Goal: Find specific page/section: Find specific page/section

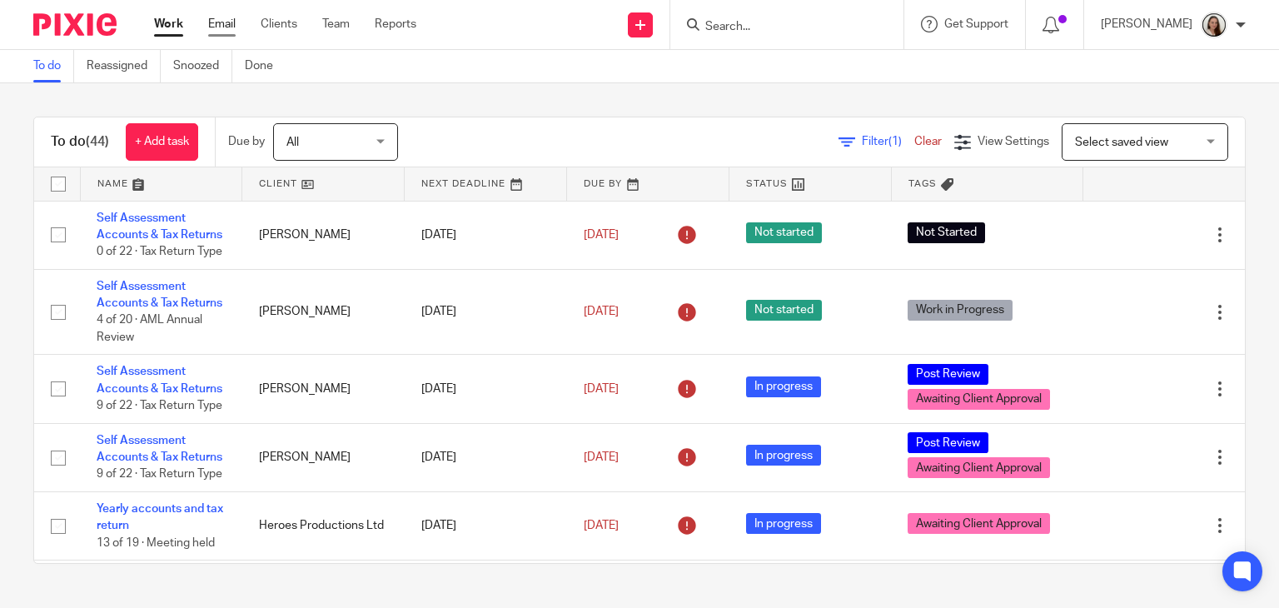
click at [224, 27] on link "Email" at bounding box center [221, 24] width 27 height 17
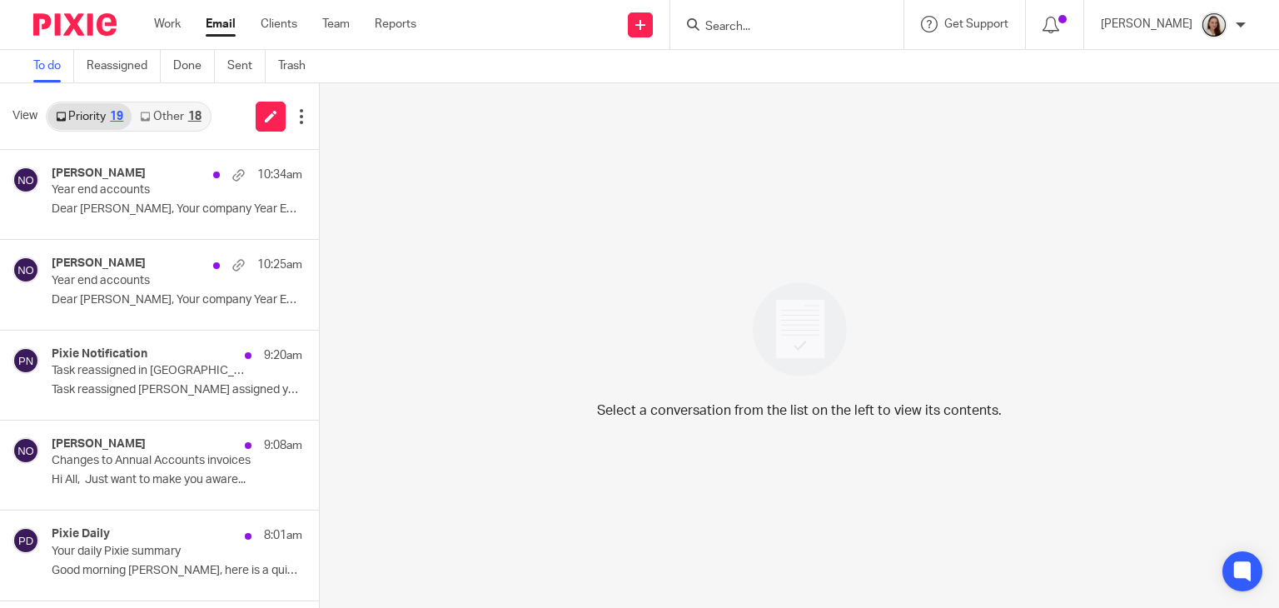
click at [195, 112] on div "18" at bounding box center [194, 117] width 13 height 12
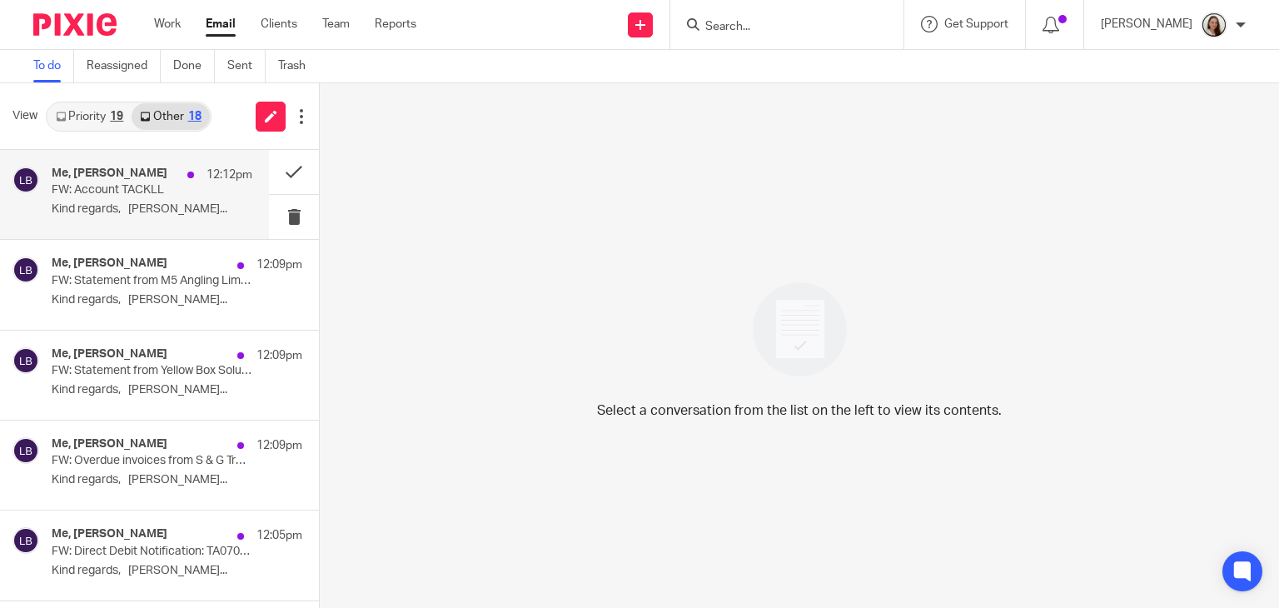
click at [125, 182] on div "Me, Lory Baker 12:12pm" at bounding box center [152, 175] width 201 height 17
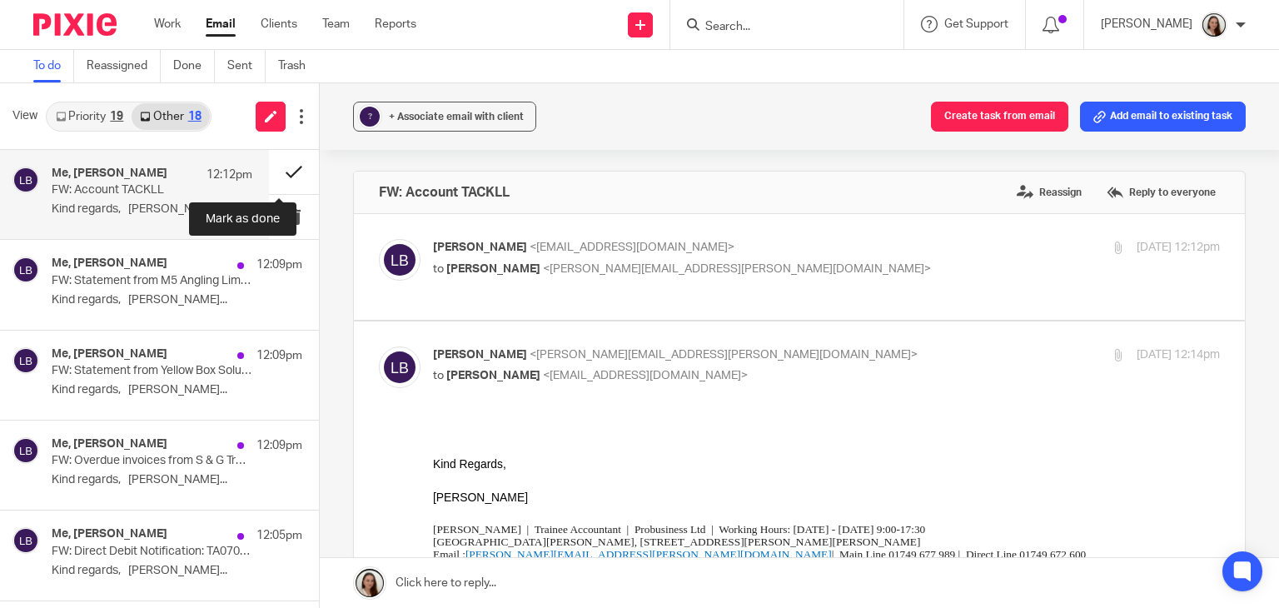
click at [276, 172] on button at bounding box center [294, 172] width 50 height 44
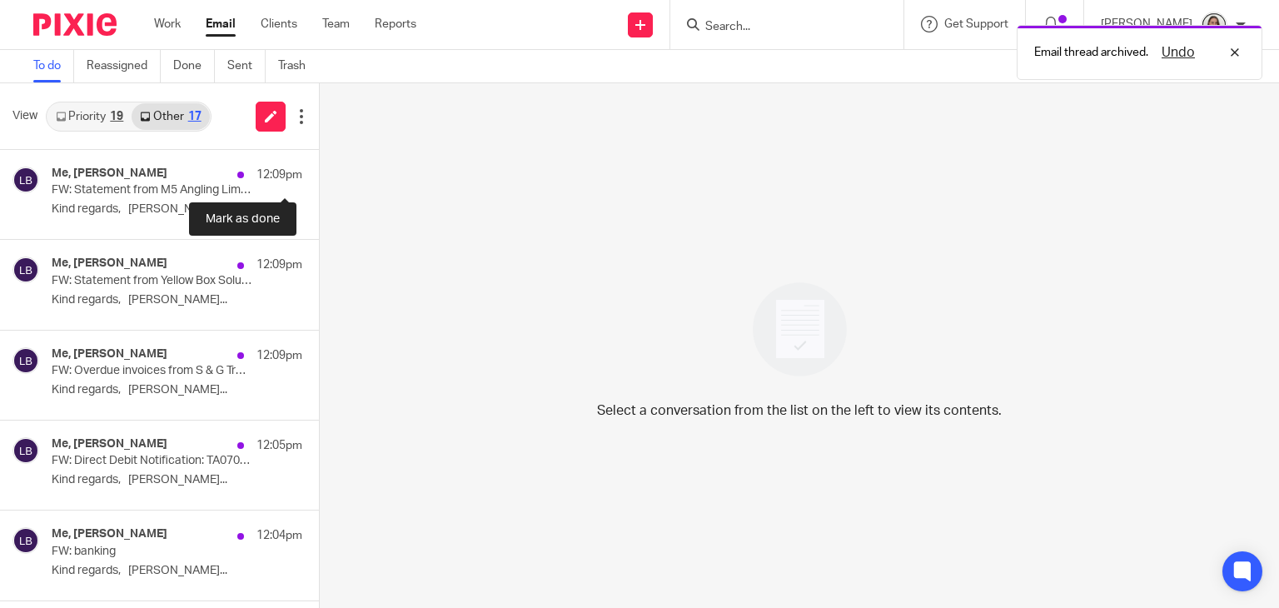
click at [319, 172] on button at bounding box center [325, 172] width 13 height 44
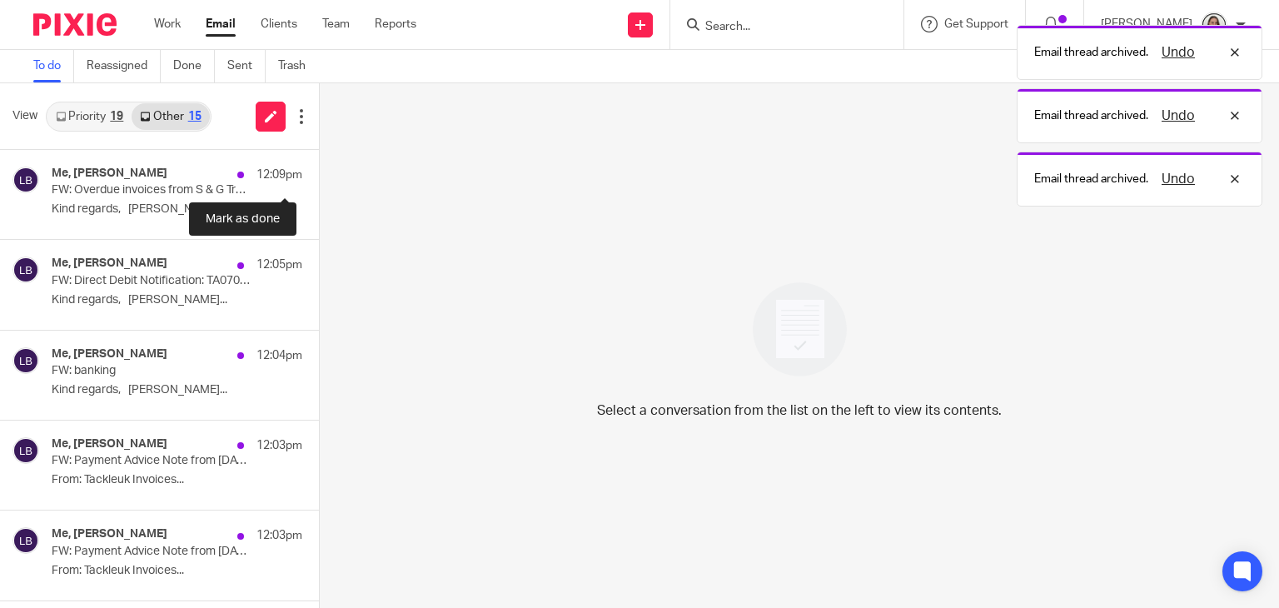
click at [319, 172] on button at bounding box center [325, 172] width 13 height 44
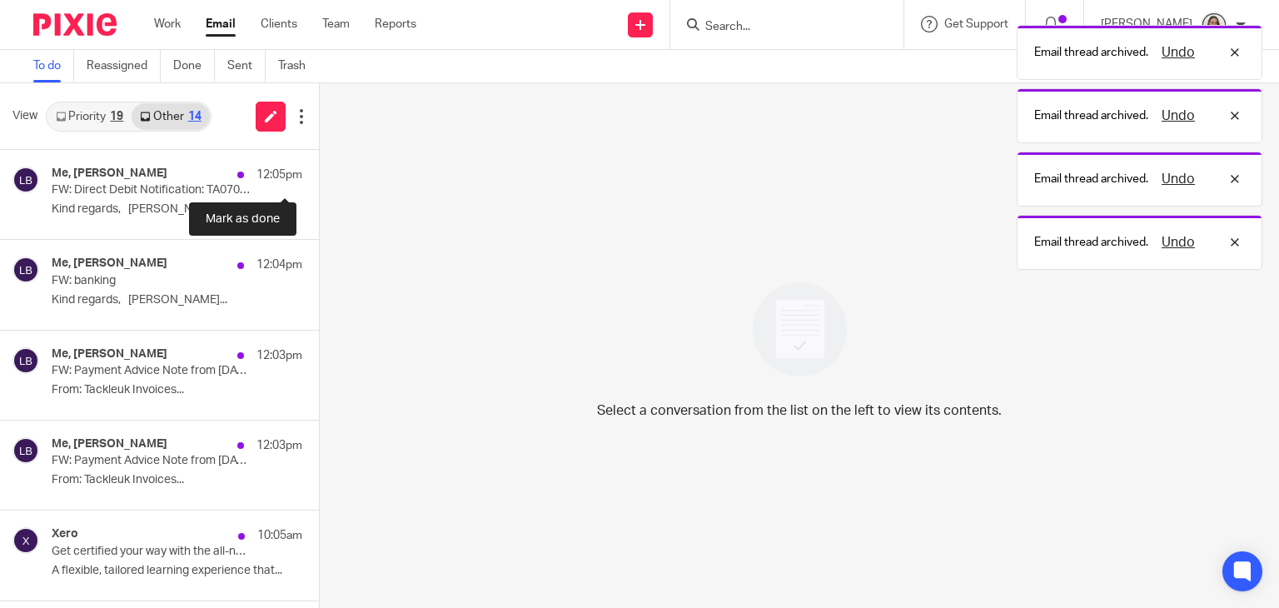
click at [319, 172] on button at bounding box center [325, 172] width 13 height 44
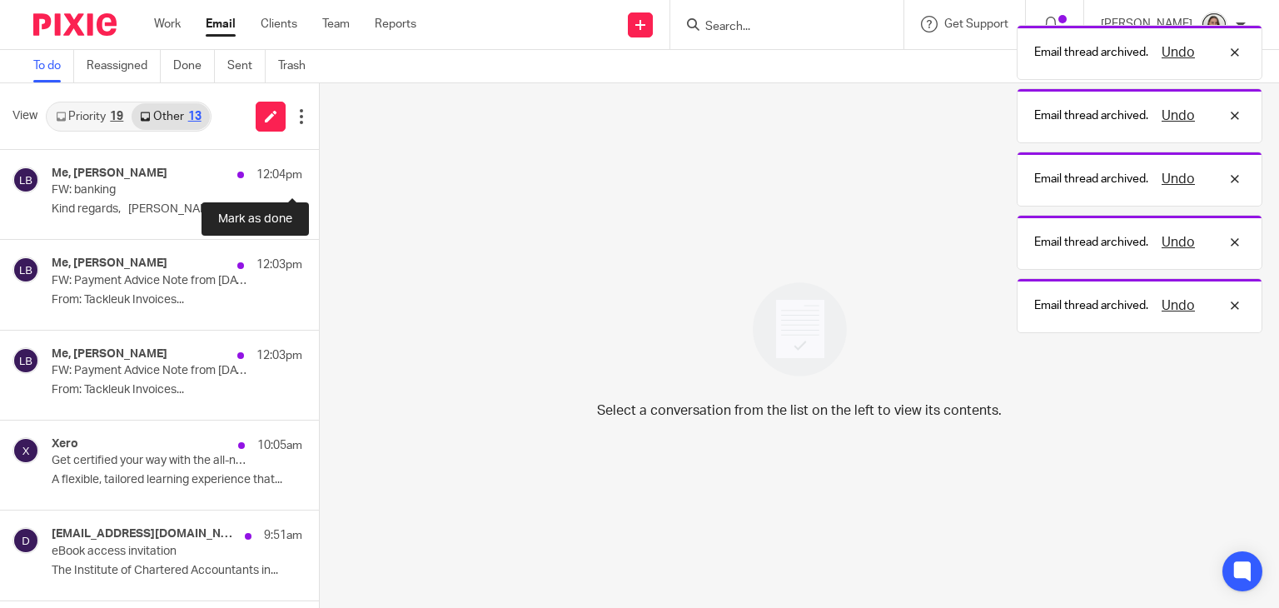
click at [319, 172] on button at bounding box center [325, 172] width 13 height 44
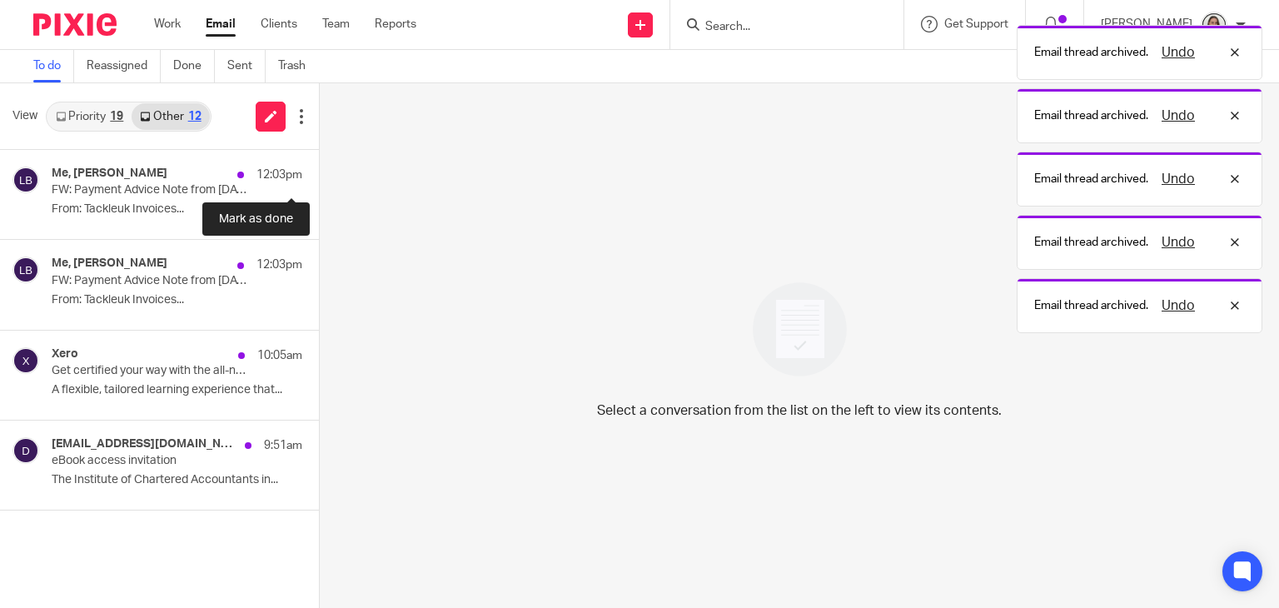
click at [319, 172] on button at bounding box center [325, 172] width 13 height 44
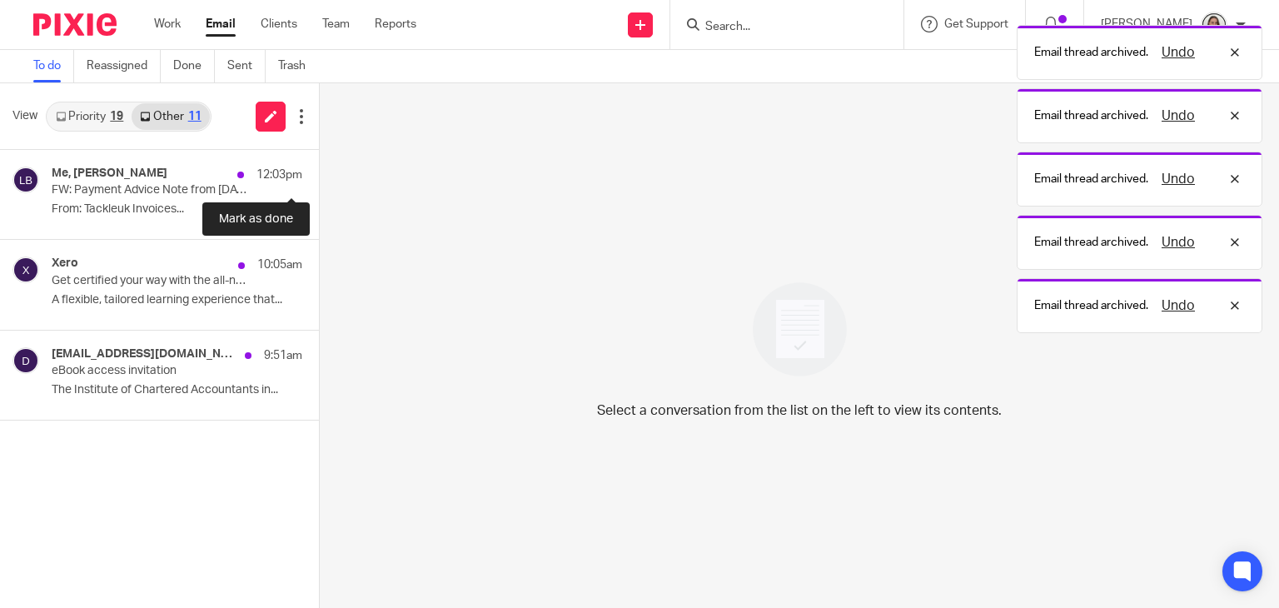
click at [319, 172] on button at bounding box center [325, 172] width 13 height 44
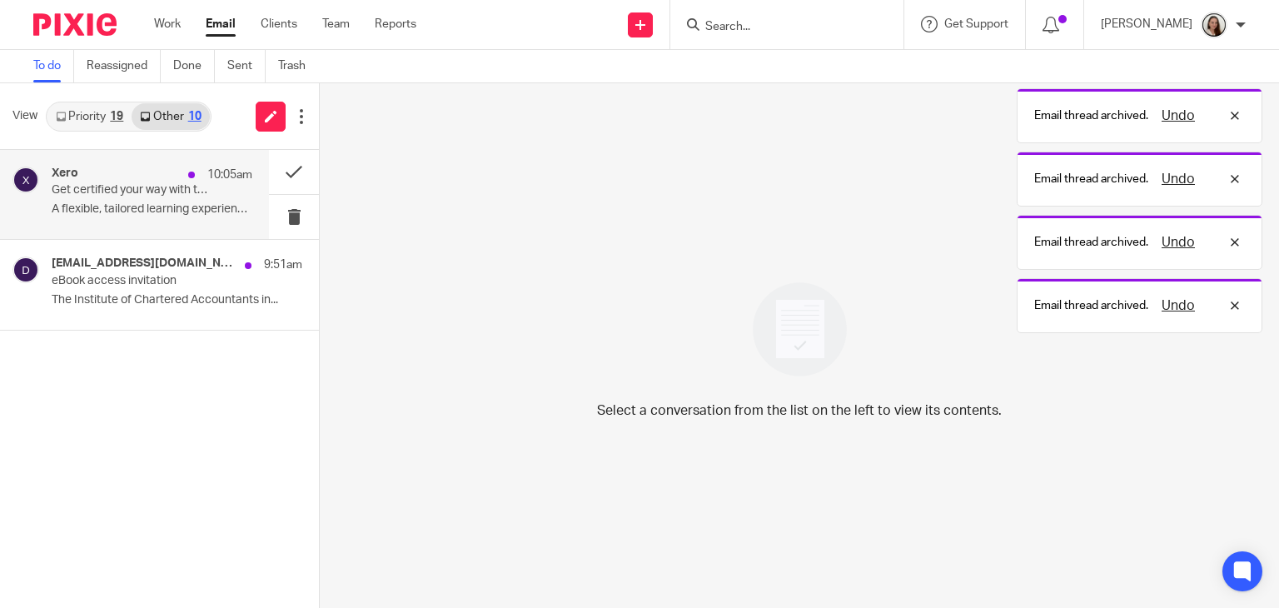
click at [117, 194] on p "Get certified your way with the all-new Xero certification" at bounding box center [132, 190] width 161 height 14
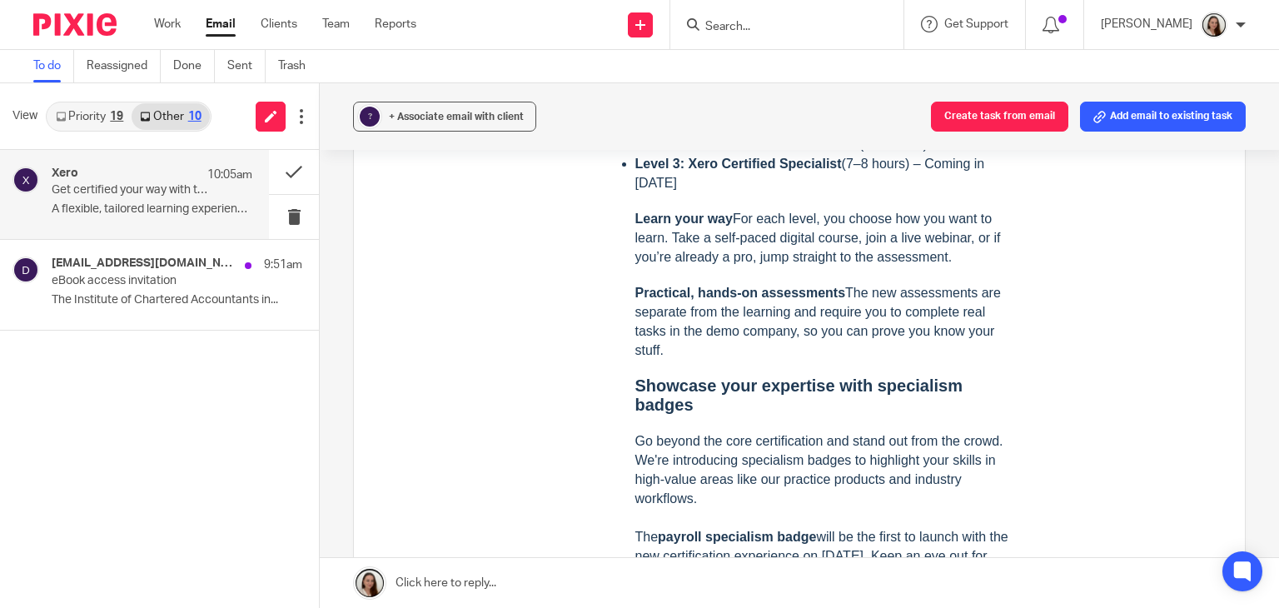
scroll to position [809, 0]
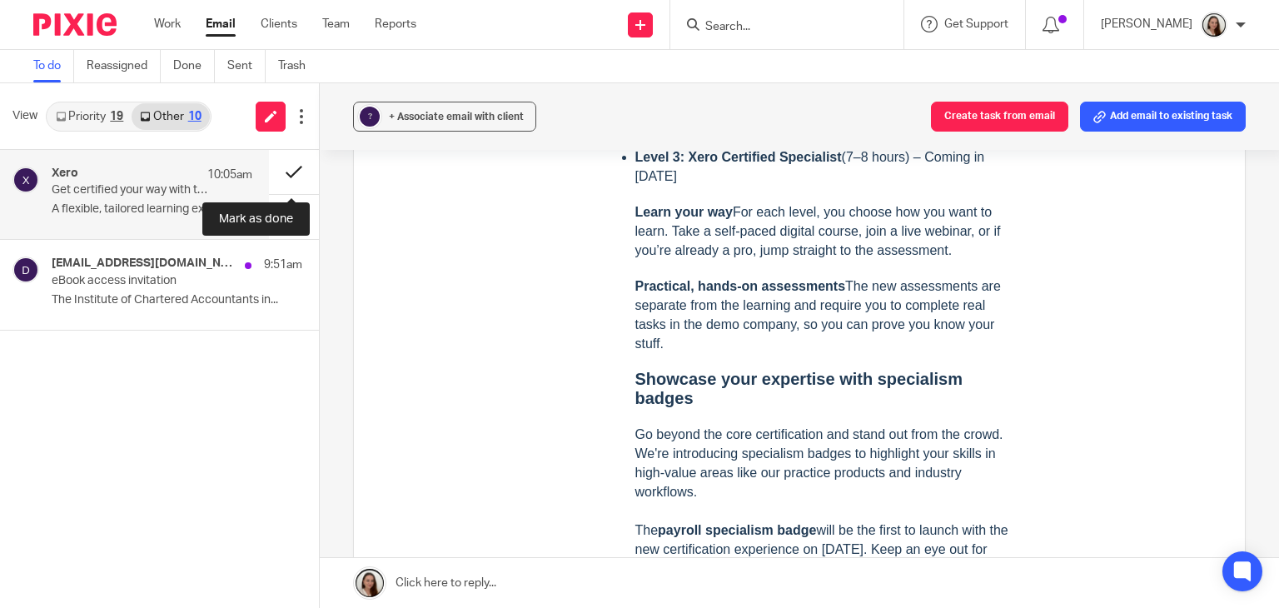
click at [282, 172] on button at bounding box center [294, 172] width 50 height 44
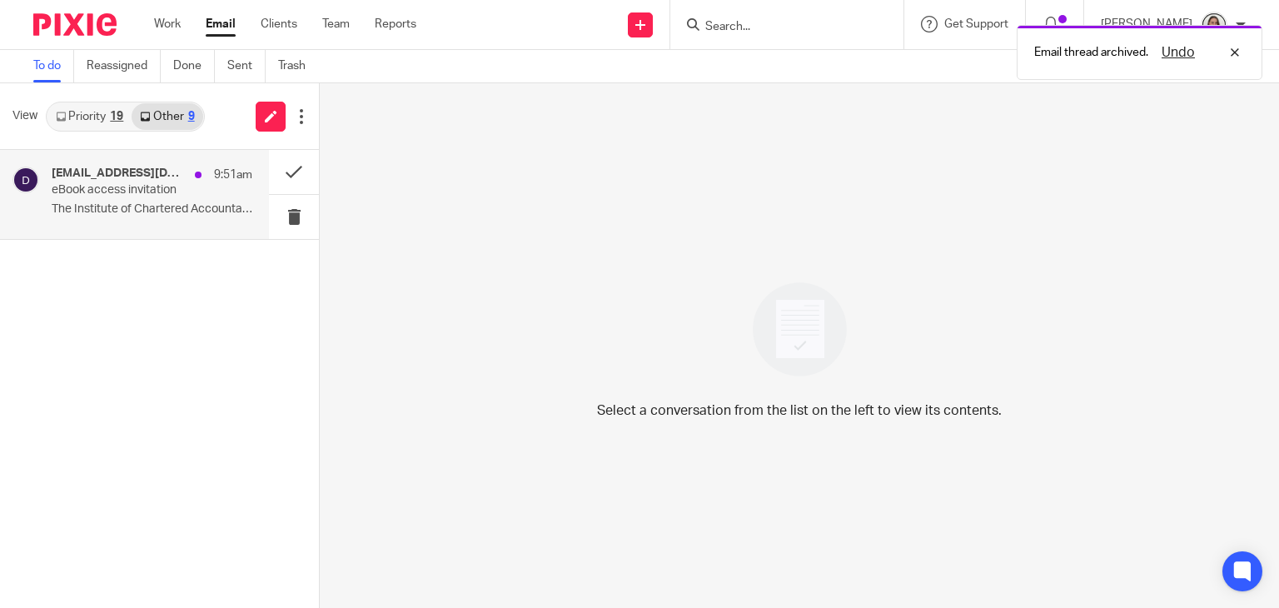
click at [139, 187] on p "eBook access invitation" at bounding box center [132, 190] width 161 height 14
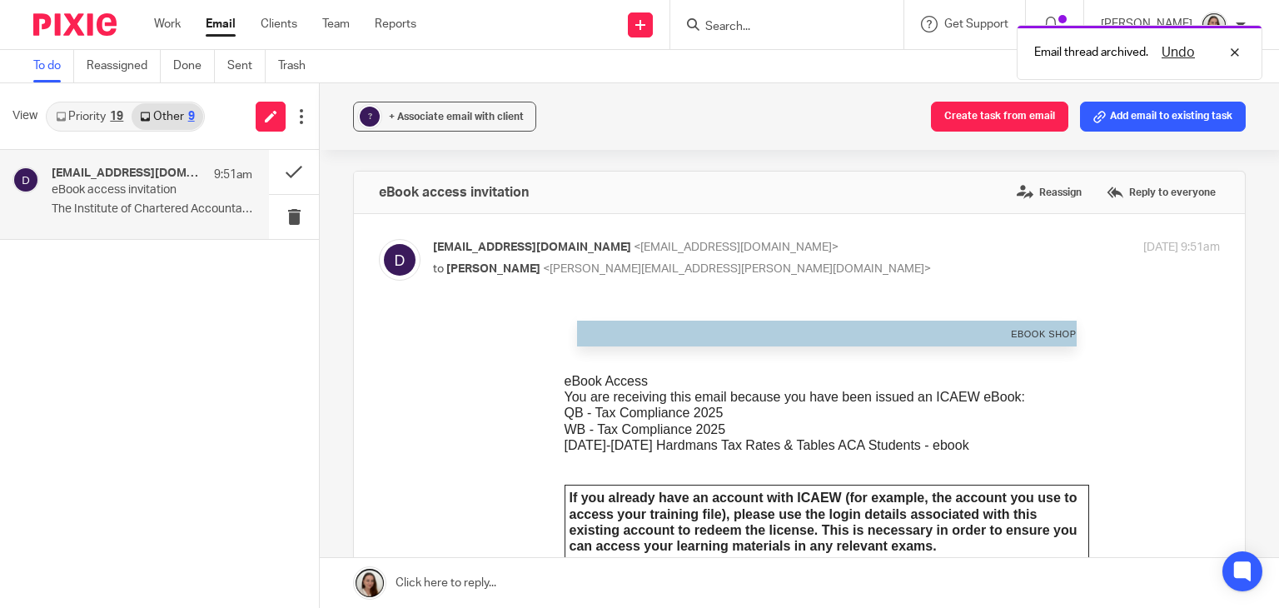
scroll to position [0, 0]
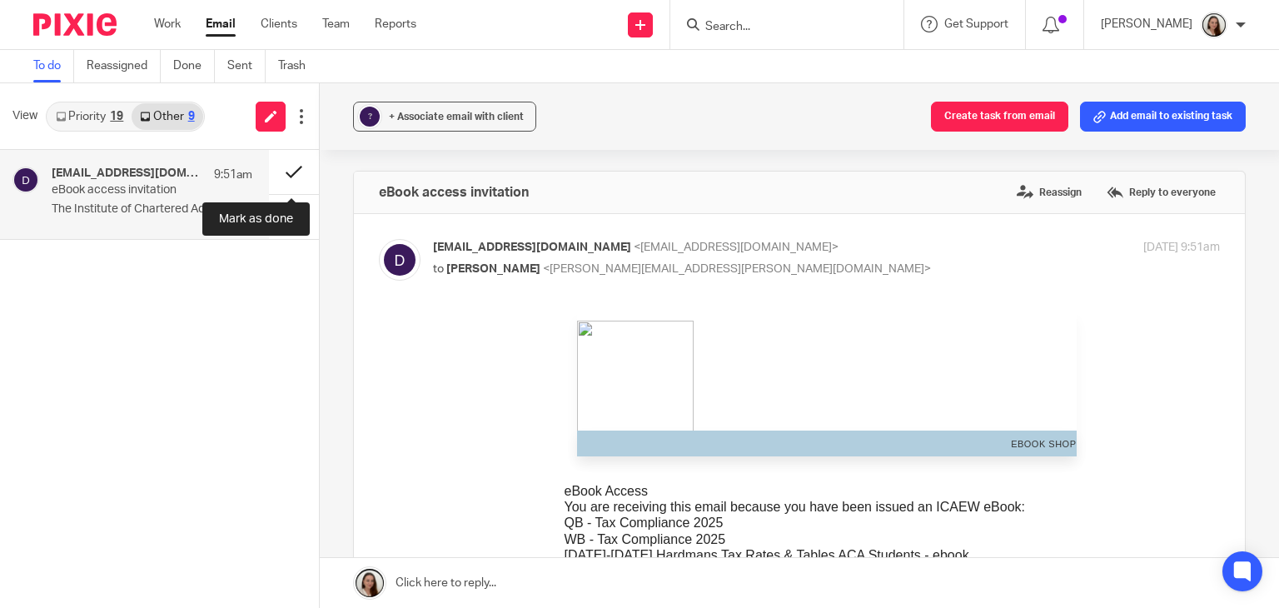
click at [290, 177] on button at bounding box center [294, 172] width 50 height 44
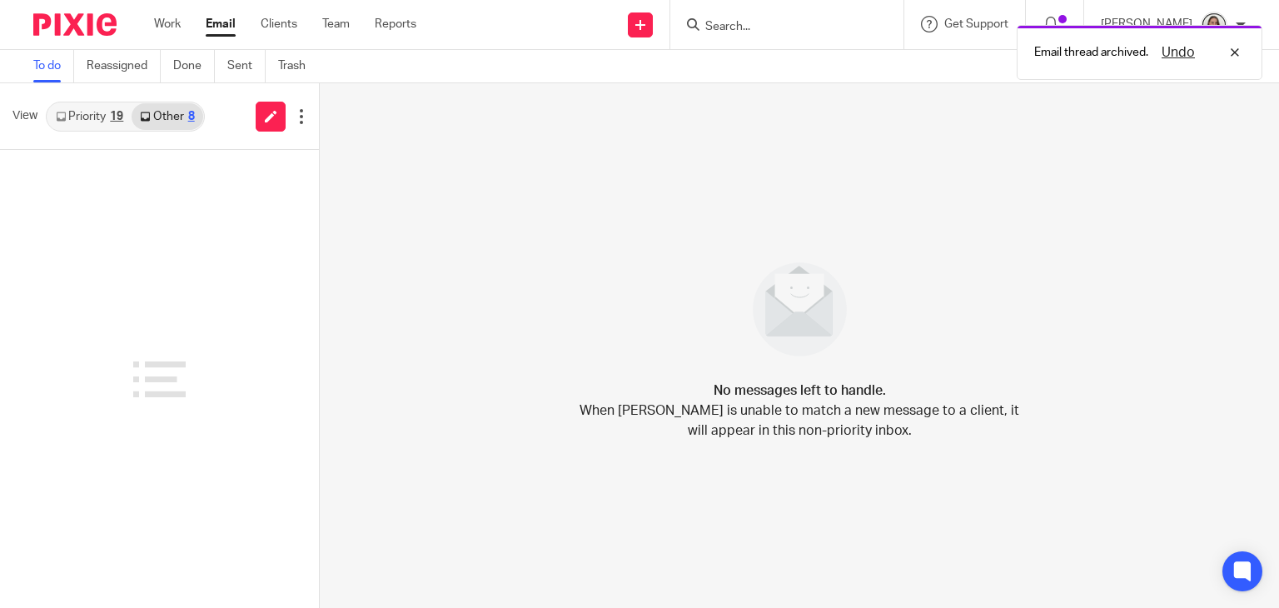
click at [103, 121] on link "Priority 19" at bounding box center [89, 116] width 84 height 27
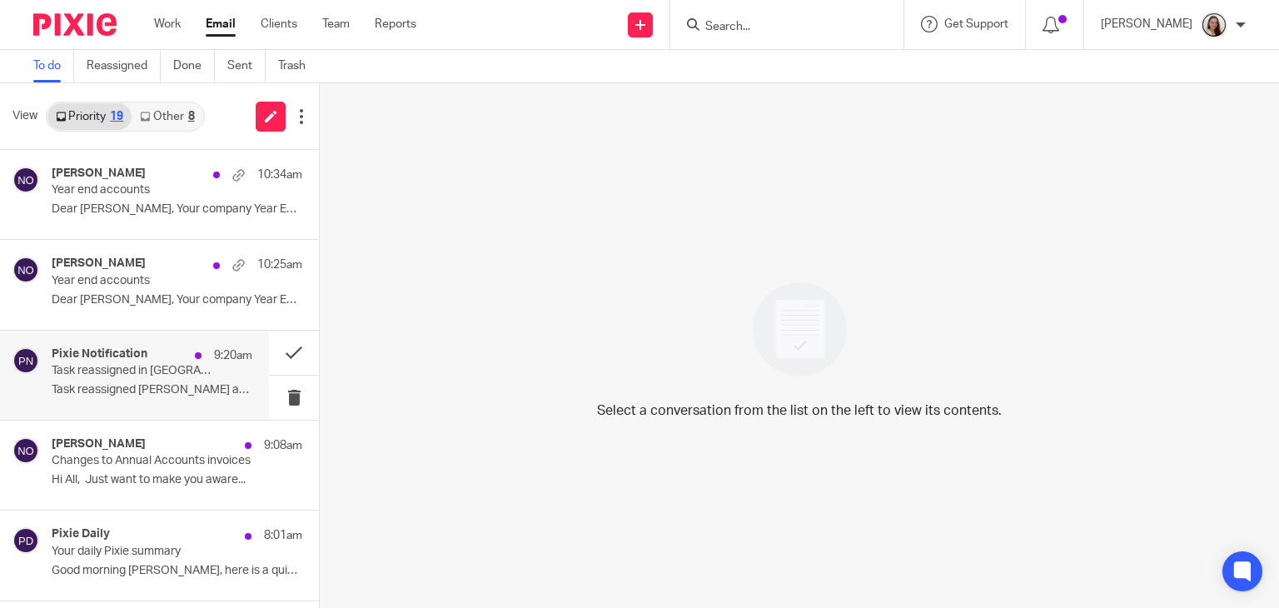
click at [112, 369] on p "Task reassigned in Pixie" at bounding box center [132, 371] width 161 height 14
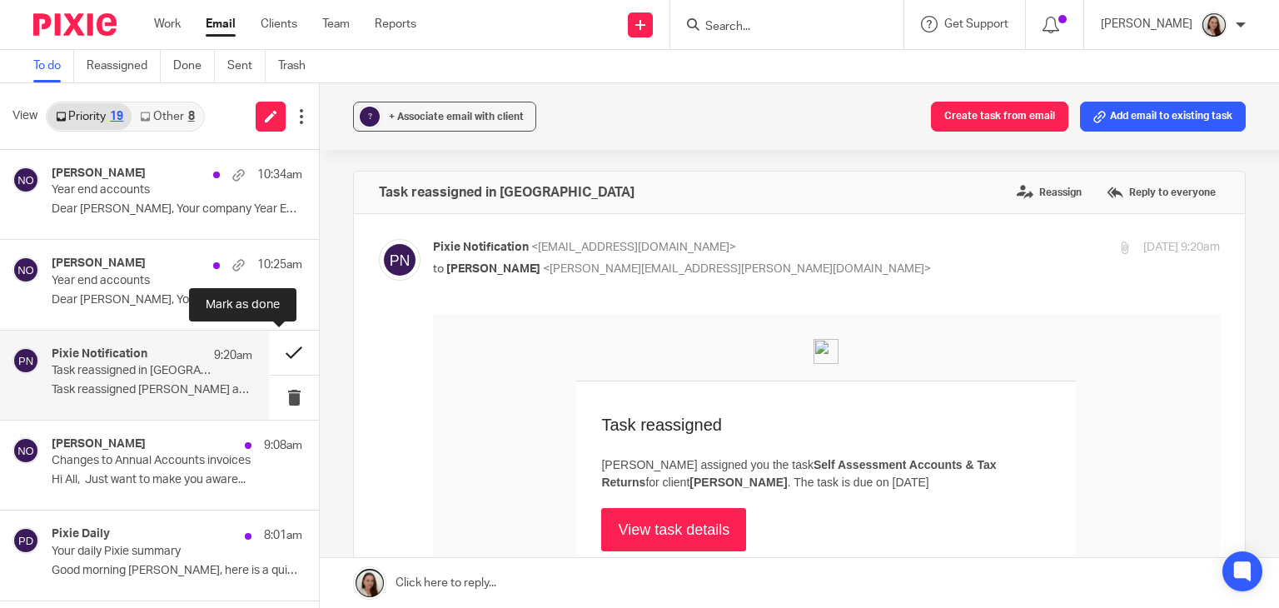
click at [280, 344] on button at bounding box center [294, 353] width 50 height 44
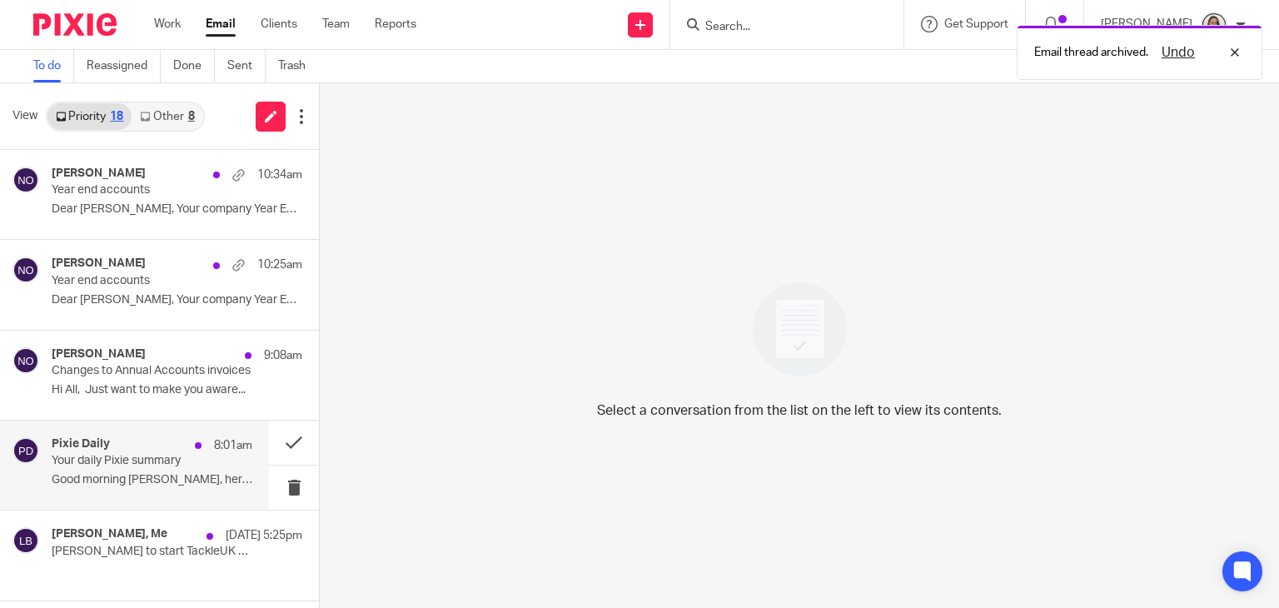
click at [117, 469] on div "Pixie Daily 8:01am Your daily Pixie summary Good morning Lory, here is a quick …" at bounding box center [152, 465] width 201 height 56
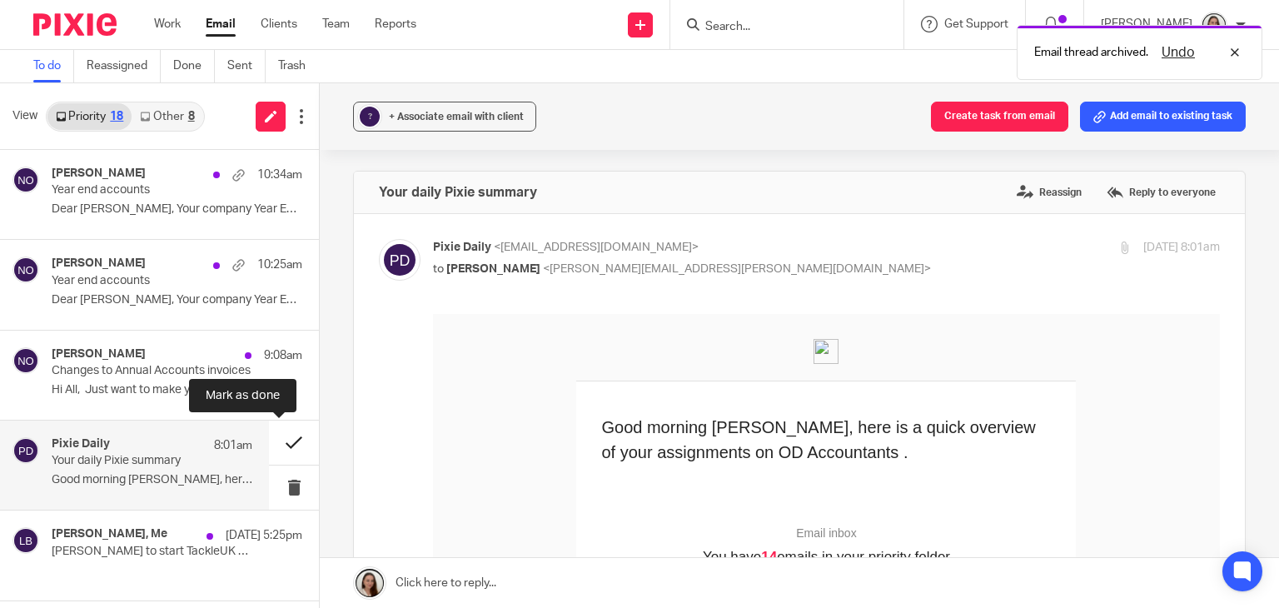
click at [279, 439] on button at bounding box center [294, 442] width 50 height 44
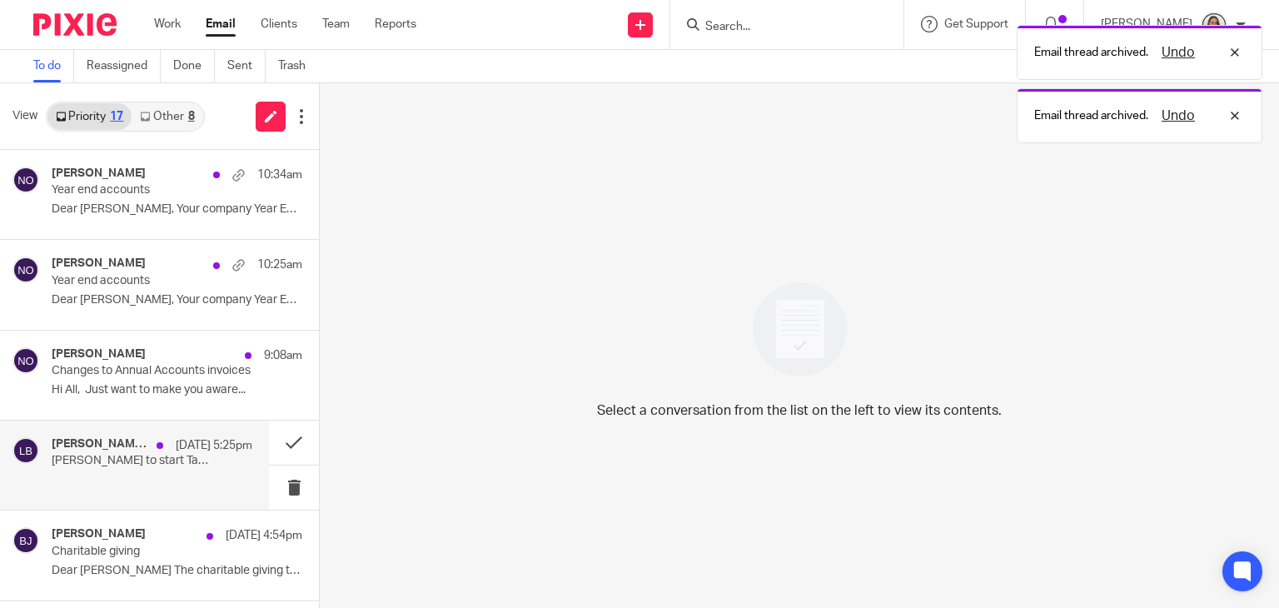
click at [151, 450] on div "17 Sep 5:25pm" at bounding box center [200, 445] width 104 height 17
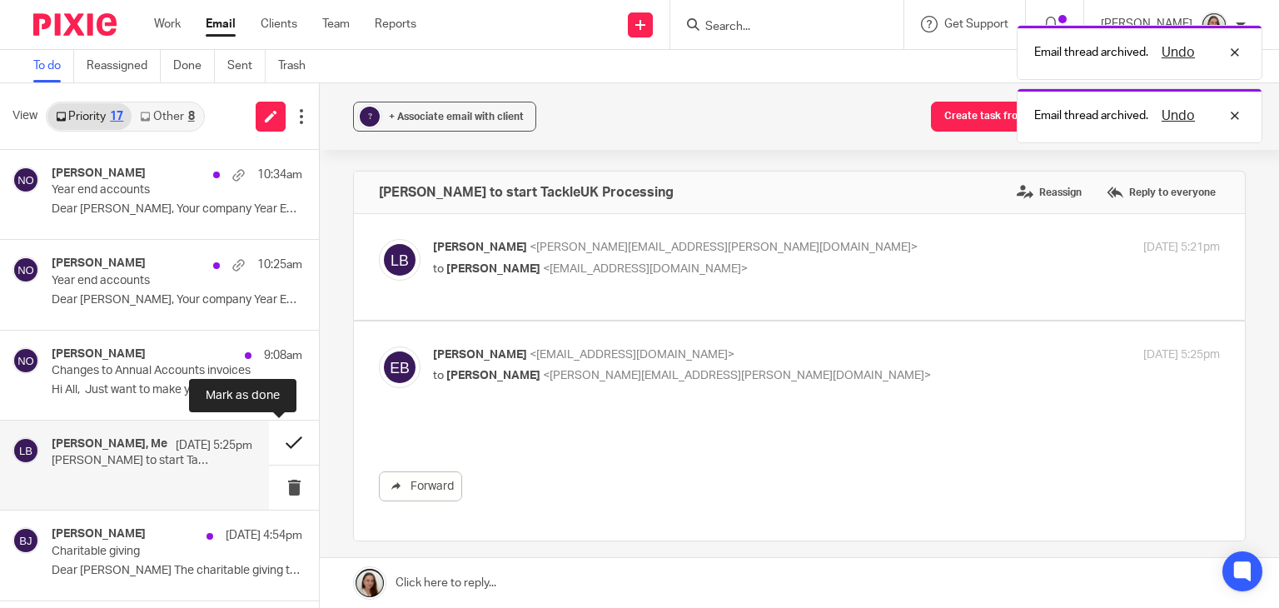
click at [286, 444] on button at bounding box center [294, 442] width 50 height 44
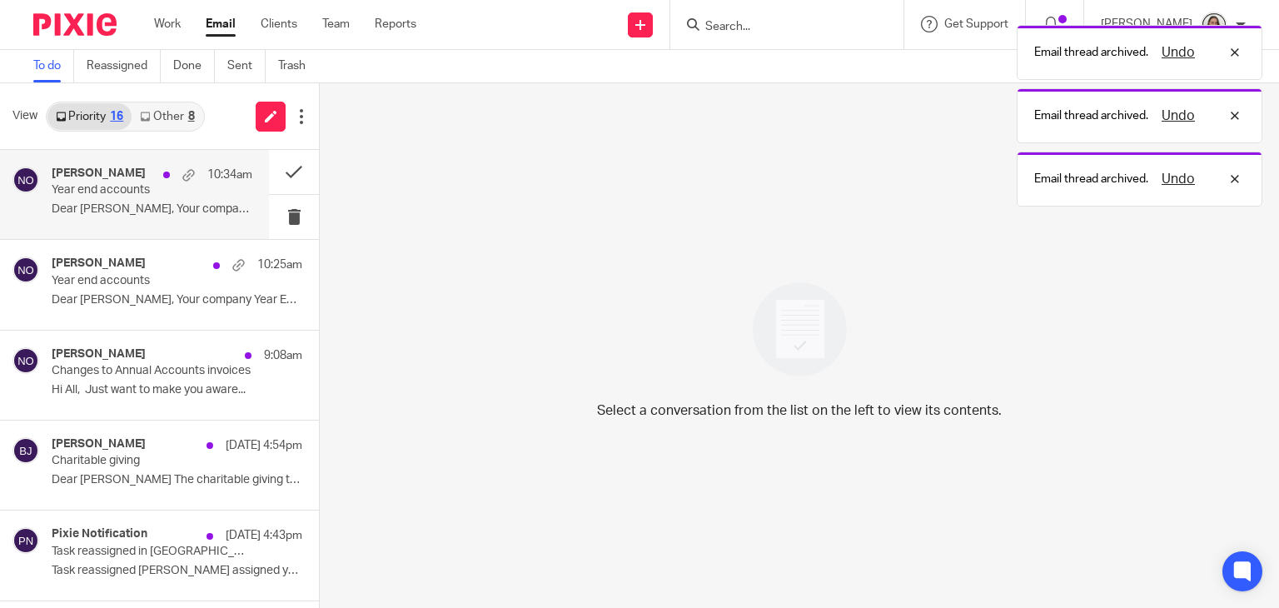
click at [137, 161] on div "Niall O'Driscoll 10:34am Year end accounts Dear Oliver, Your company Year End f…" at bounding box center [134, 194] width 269 height 89
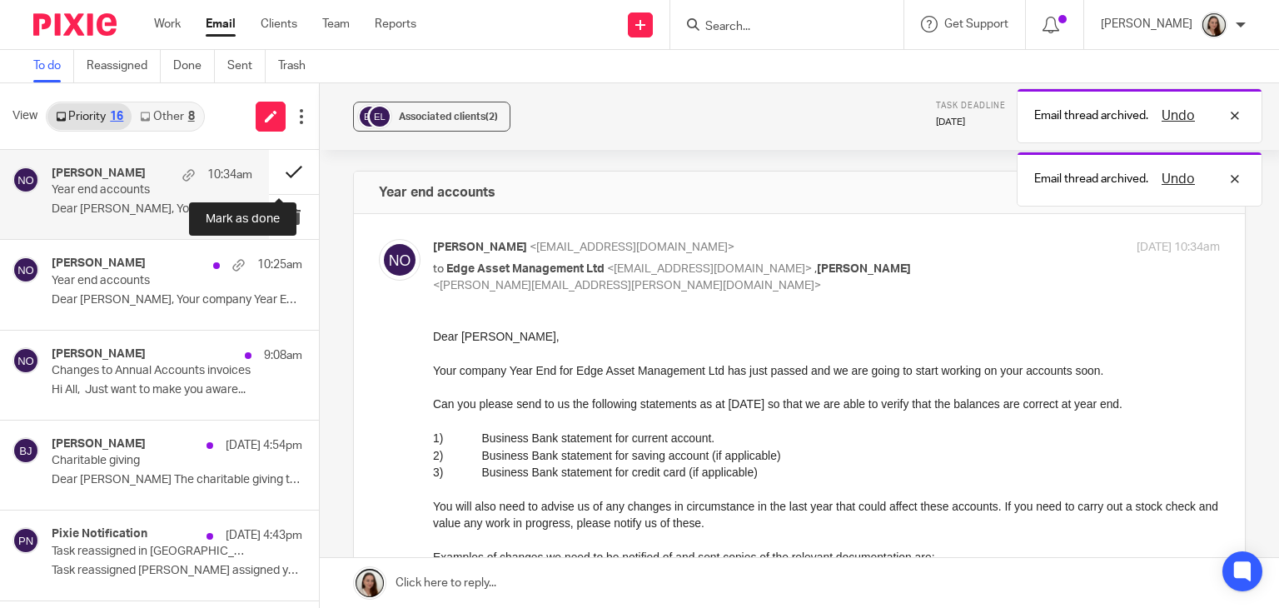
click at [285, 176] on button at bounding box center [294, 172] width 50 height 44
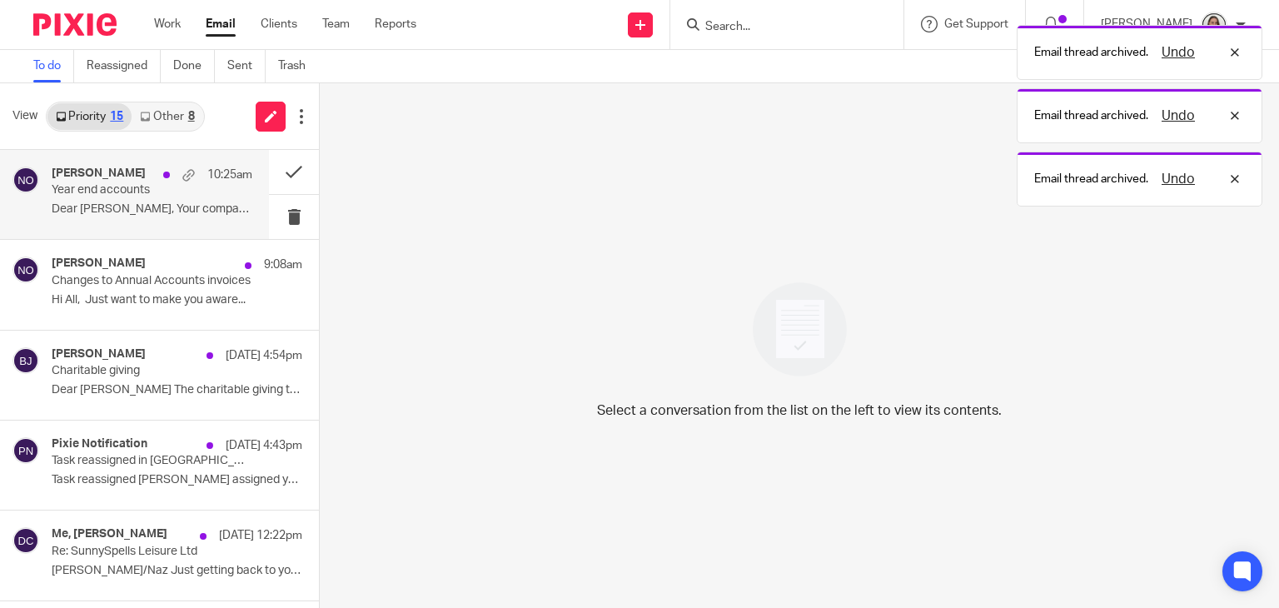
click at [95, 187] on p "Year end accounts" at bounding box center [132, 190] width 161 height 14
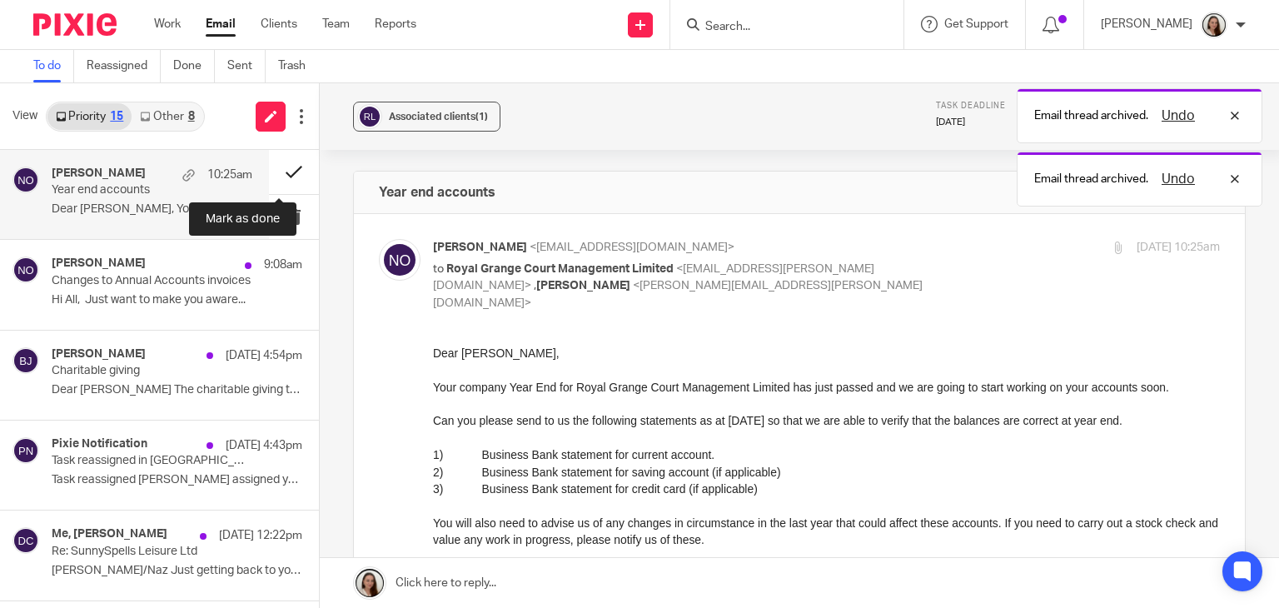
click at [271, 174] on button at bounding box center [294, 172] width 50 height 44
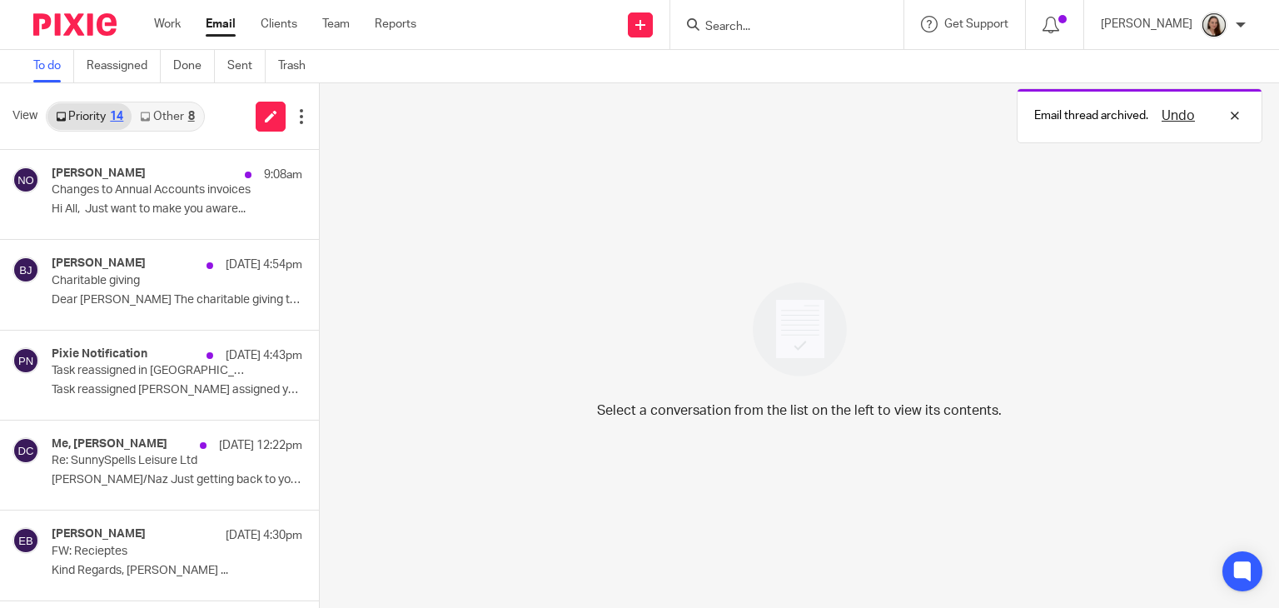
click at [496, 45] on div "Send new email Create task Add client Get Support Contact Support Help Document…" at bounding box center [860, 24] width 838 height 49
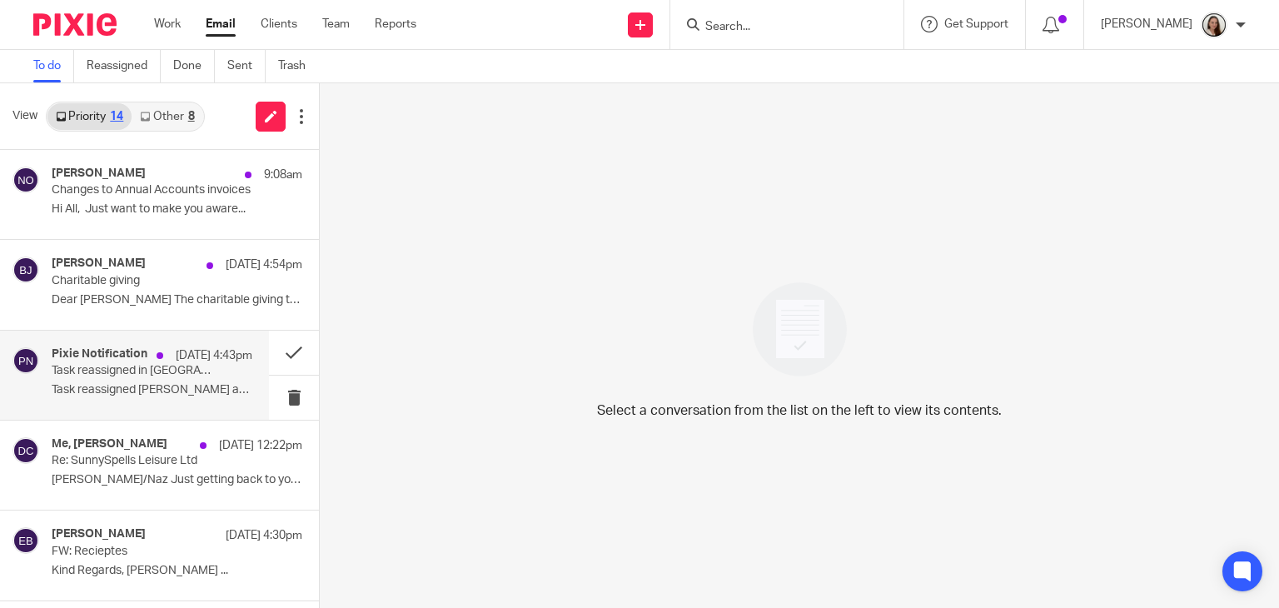
click at [176, 362] on p "17 Sep 4:43pm" at bounding box center [214, 355] width 77 height 17
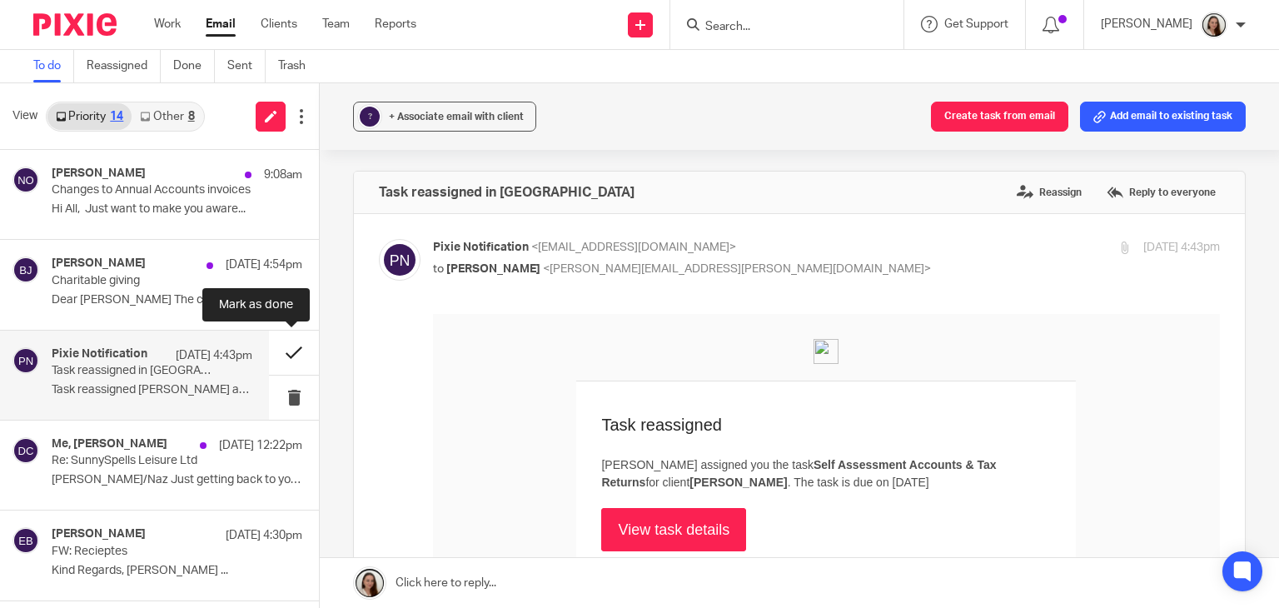
click at [294, 355] on button at bounding box center [294, 353] width 50 height 44
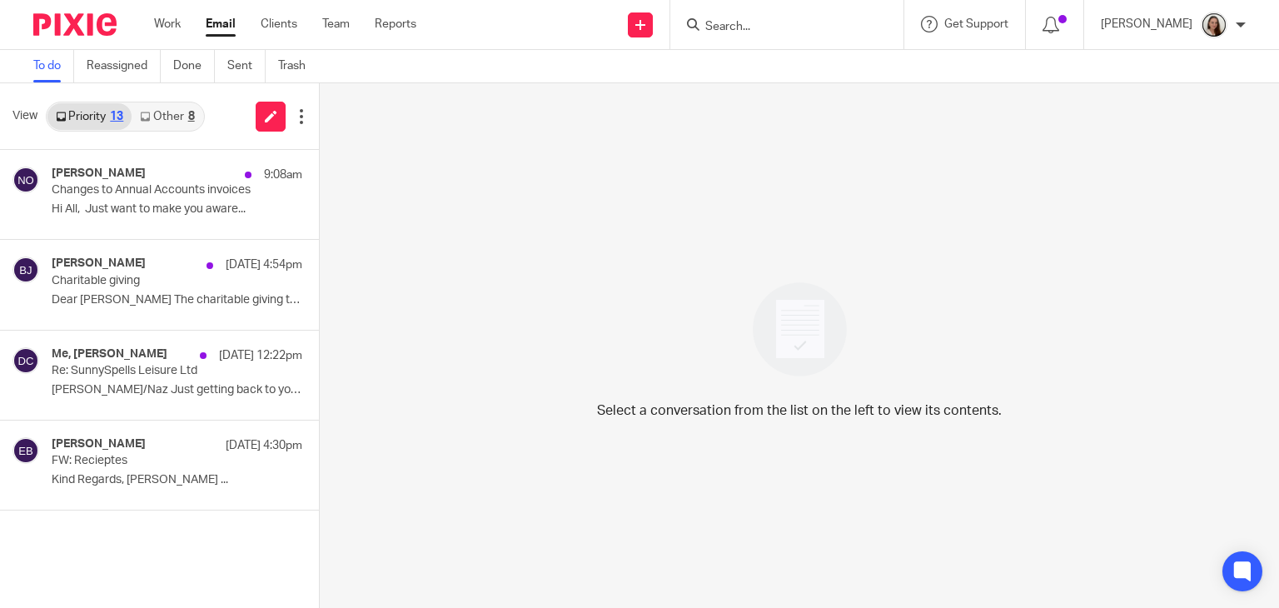
click at [759, 30] on input "Search" at bounding box center [779, 27] width 150 height 15
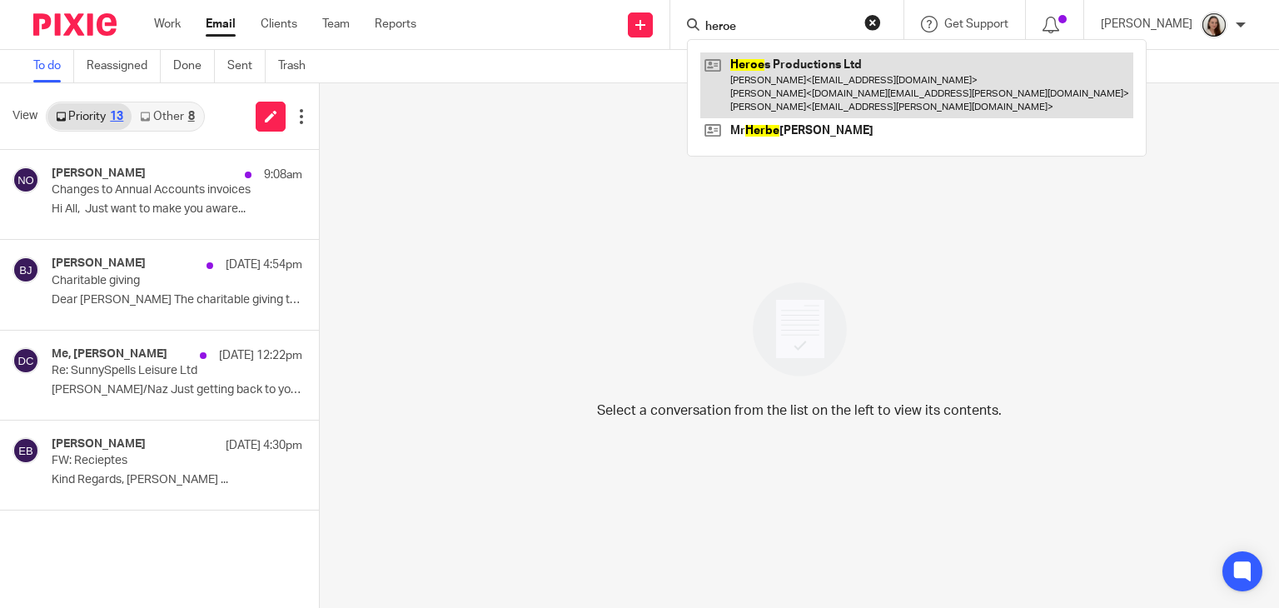
type input "heroe"
click at [807, 87] on link at bounding box center [916, 85] width 433 height 66
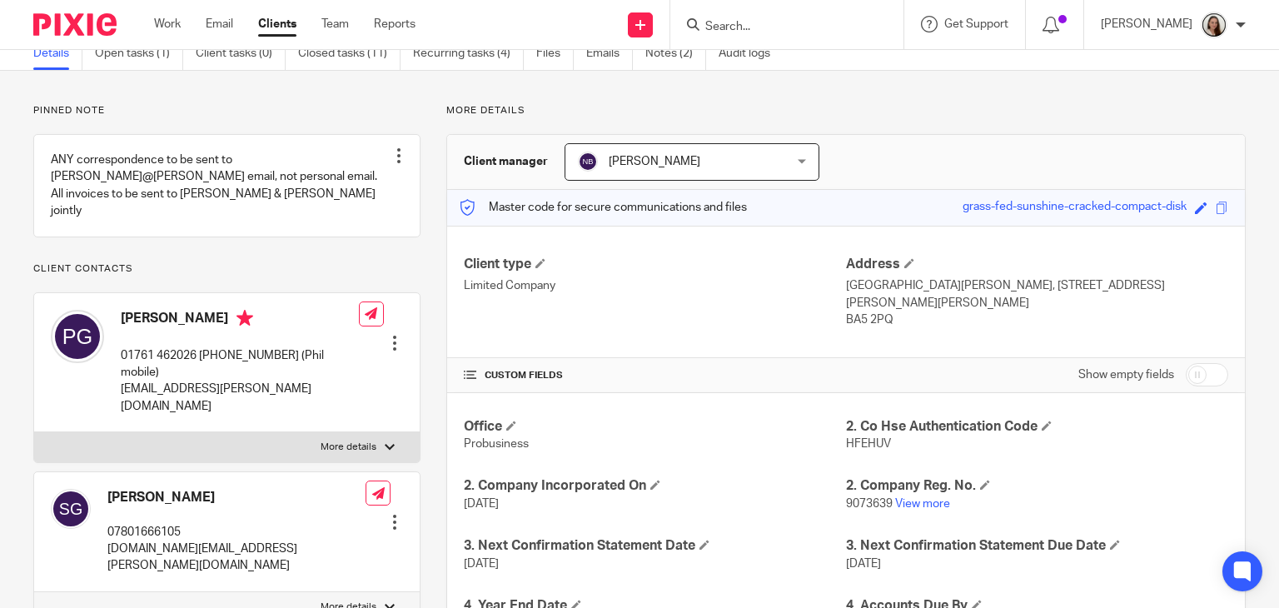
scroll to position [80, 0]
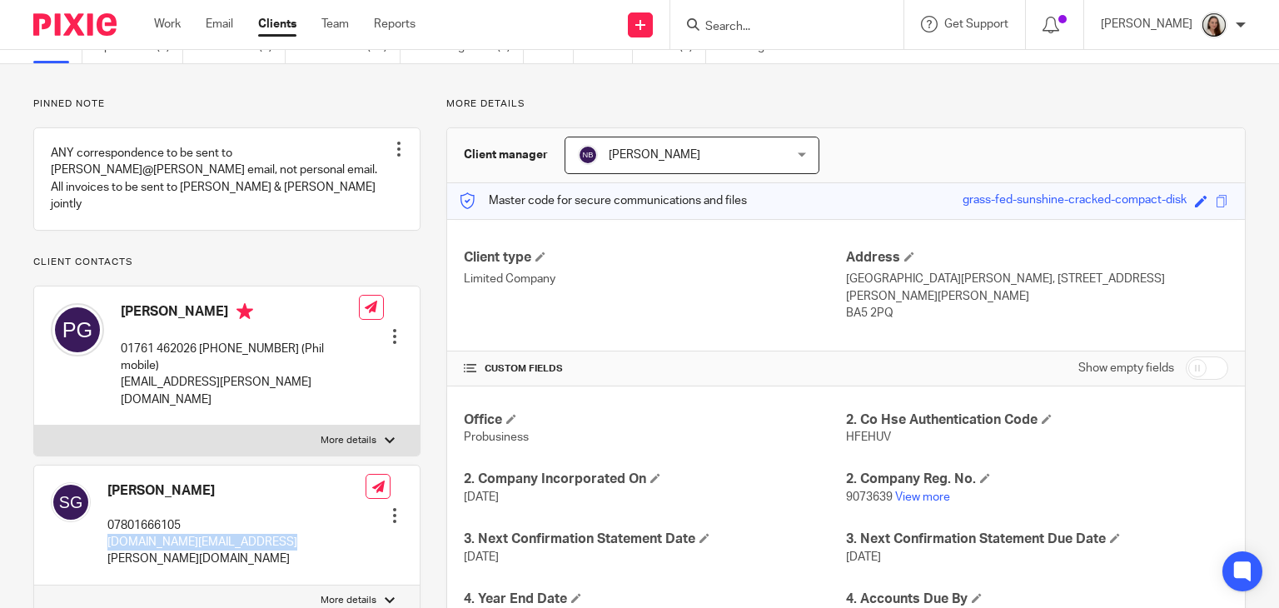
drag, startPoint x: 268, startPoint y: 511, endPoint x: 105, endPoint y: 508, distance: 163.2
click at [105, 508] on div "[PERSON_NAME] 07801666105 [DOMAIN_NAME][EMAIL_ADDRESS][PERSON_NAME][DOMAIN_NAME…" at bounding box center [227, 525] width 386 height 120
copy p "[DOMAIN_NAME][EMAIL_ADDRESS][PERSON_NAME][DOMAIN_NAME]"
click at [803, 28] on input "Search" at bounding box center [779, 27] width 150 height 15
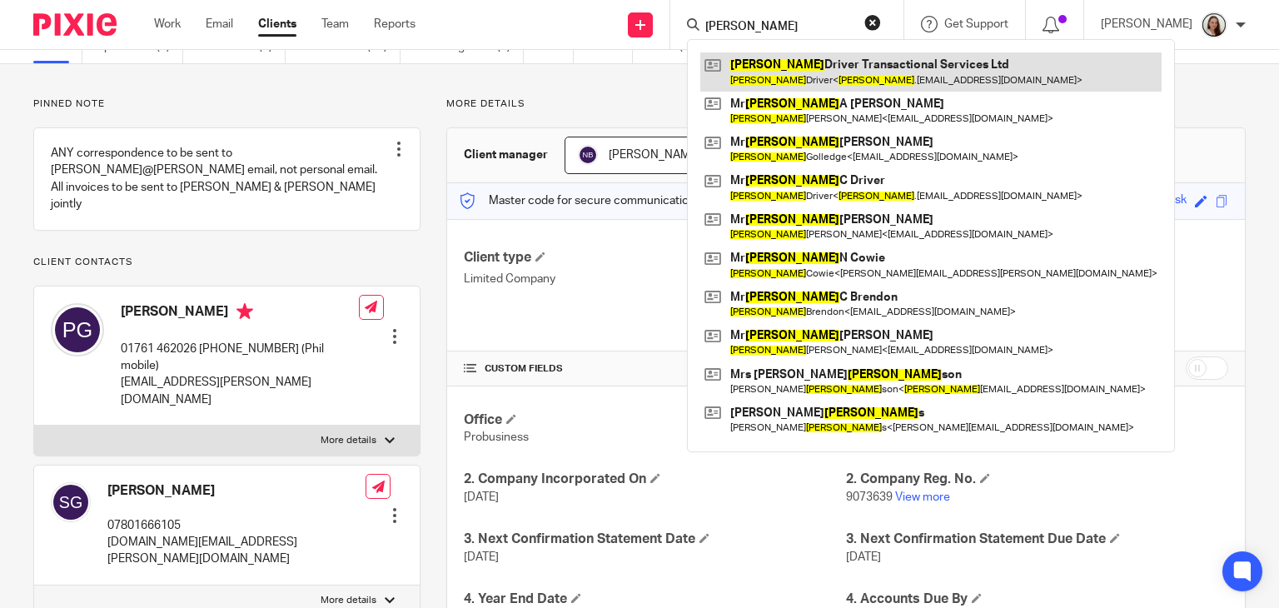
type input "[PERSON_NAME]"
click at [819, 67] on link at bounding box center [930, 71] width 461 height 38
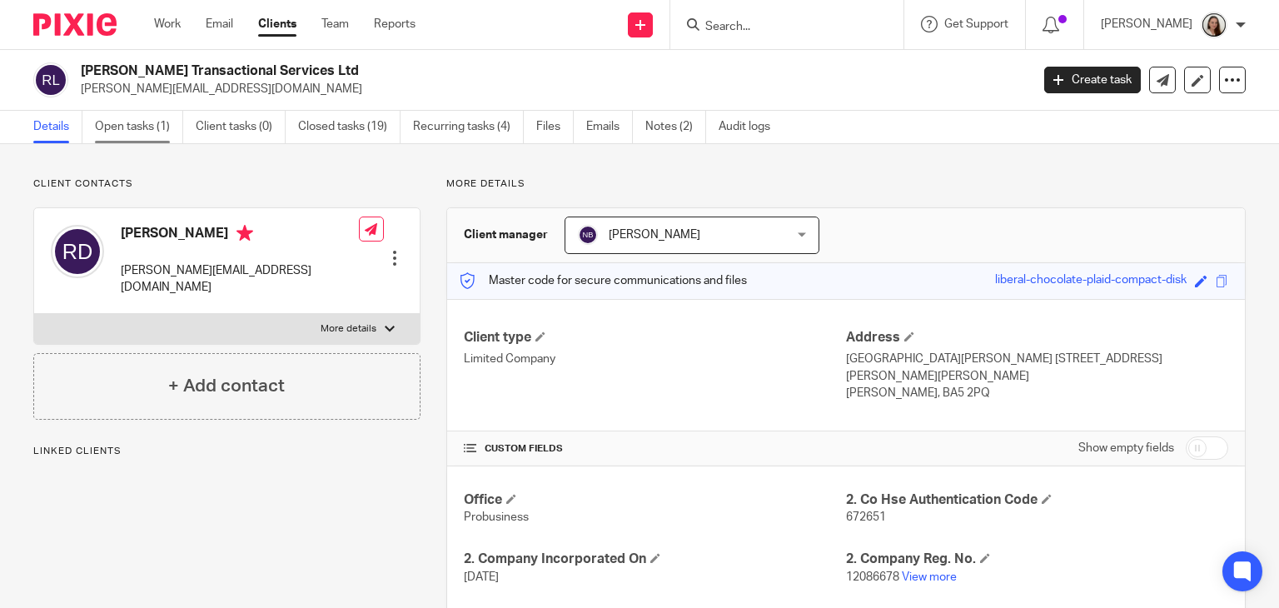
click at [157, 119] on link "Open tasks (1)" at bounding box center [139, 127] width 88 height 32
